Goal: Transaction & Acquisition: Subscribe to service/newsletter

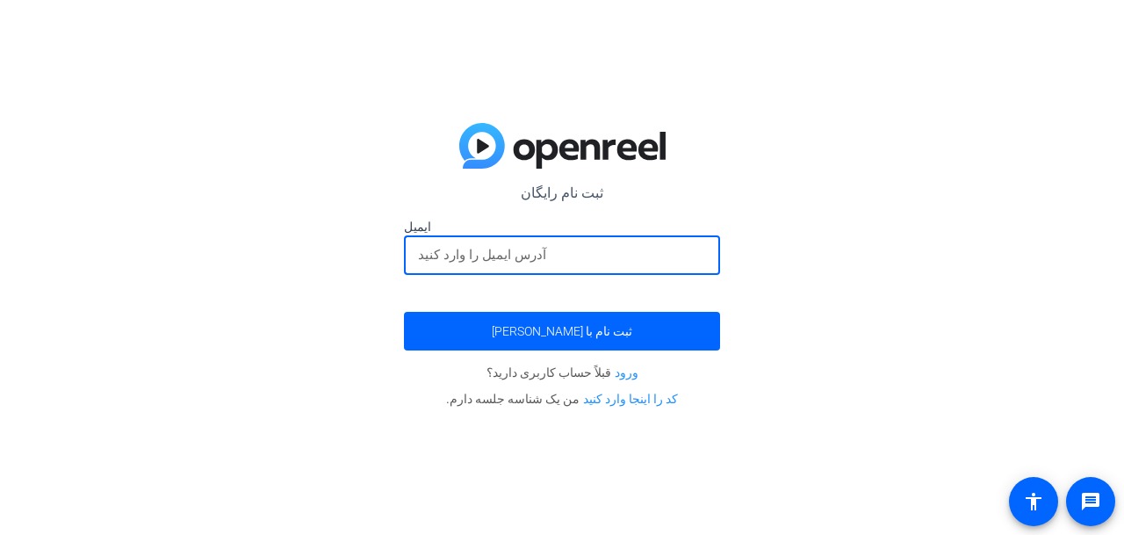
click at [514, 259] on input "email" at bounding box center [562, 254] width 288 height 21
type input "[EMAIL_ADDRESS][DOMAIN_NAME]"
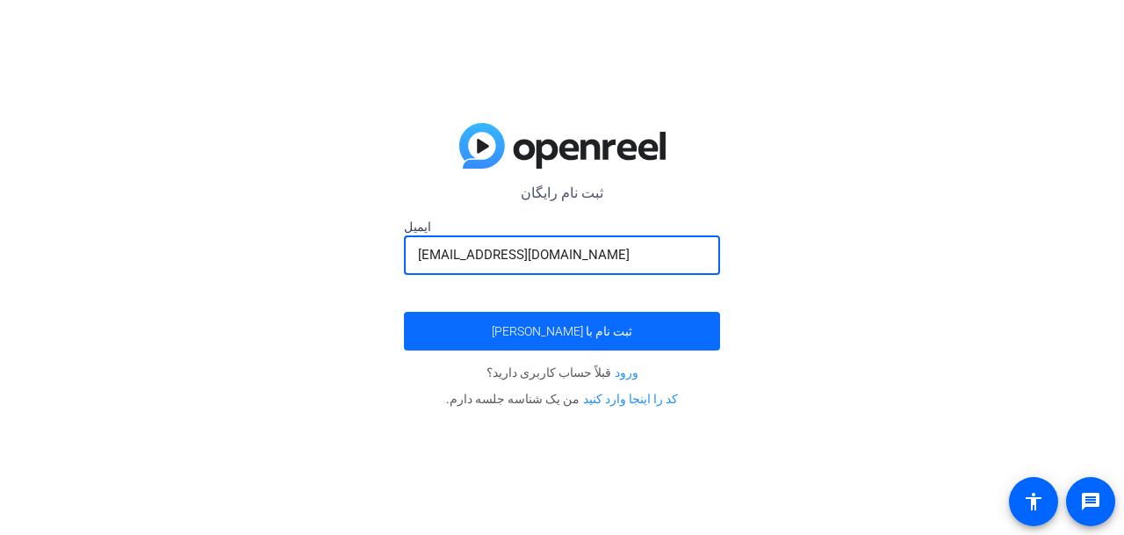
drag, startPoint x: 550, startPoint y: 327, endPoint x: 596, endPoint y: 331, distance: 45.8
click at [550, 328] on font "ثبت نام با [PERSON_NAME]" at bounding box center [562, 331] width 140 height 14
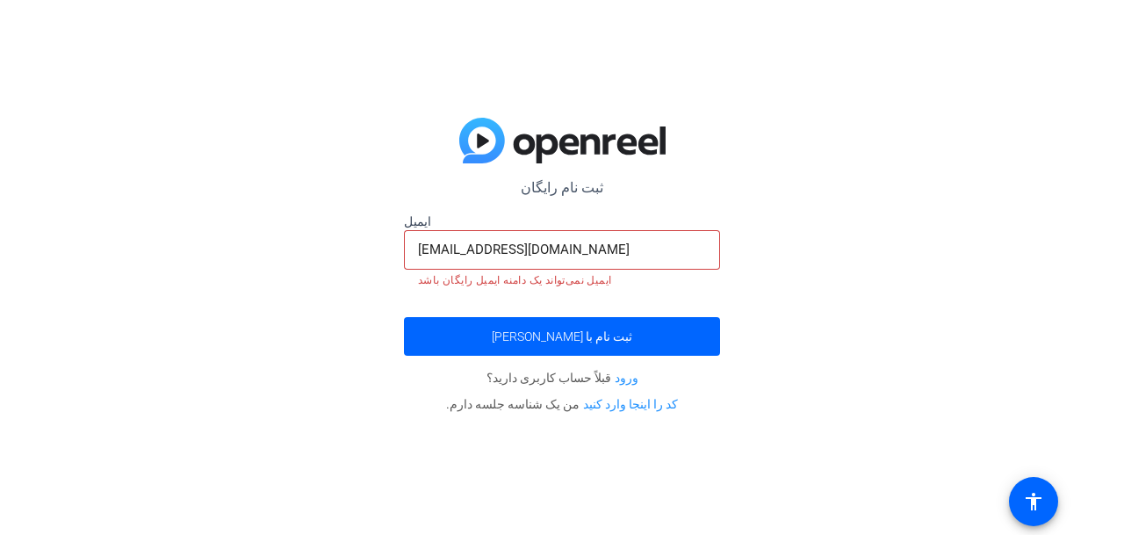
click at [605, 404] on font "کد را اینجا وارد کنید" at bounding box center [630, 404] width 95 height 14
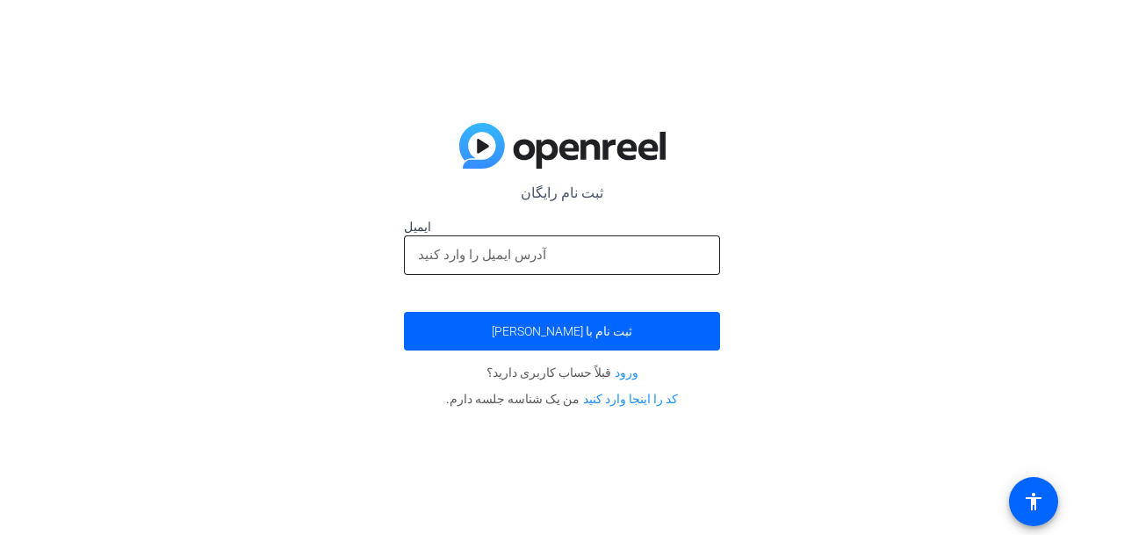
click at [542, 254] on input "email" at bounding box center [562, 254] width 288 height 21
type input "[EMAIL_ADDRESS][DOMAIN_NAME]"
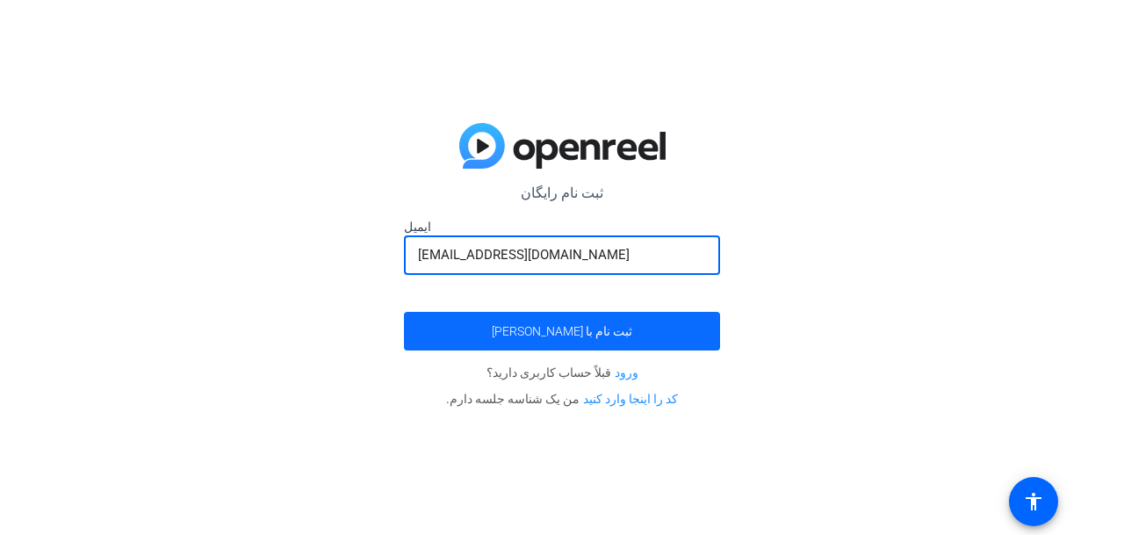
click at [564, 320] on span "submit" at bounding box center [562, 331] width 316 height 42
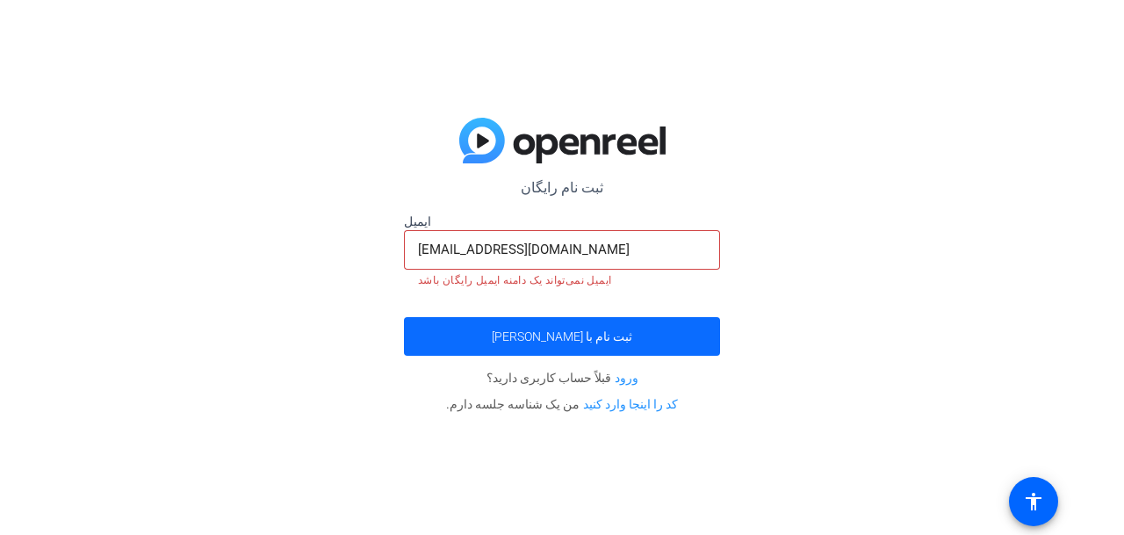
click at [579, 324] on span "submit" at bounding box center [562, 336] width 316 height 42
